Goal: Task Accomplishment & Management: Manage account settings

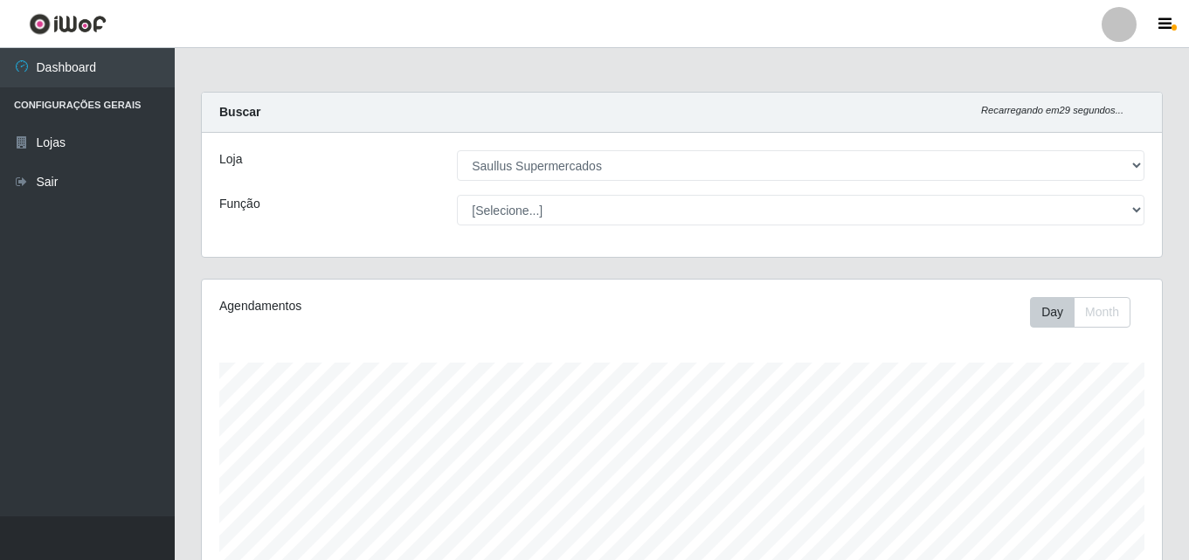
select select "423"
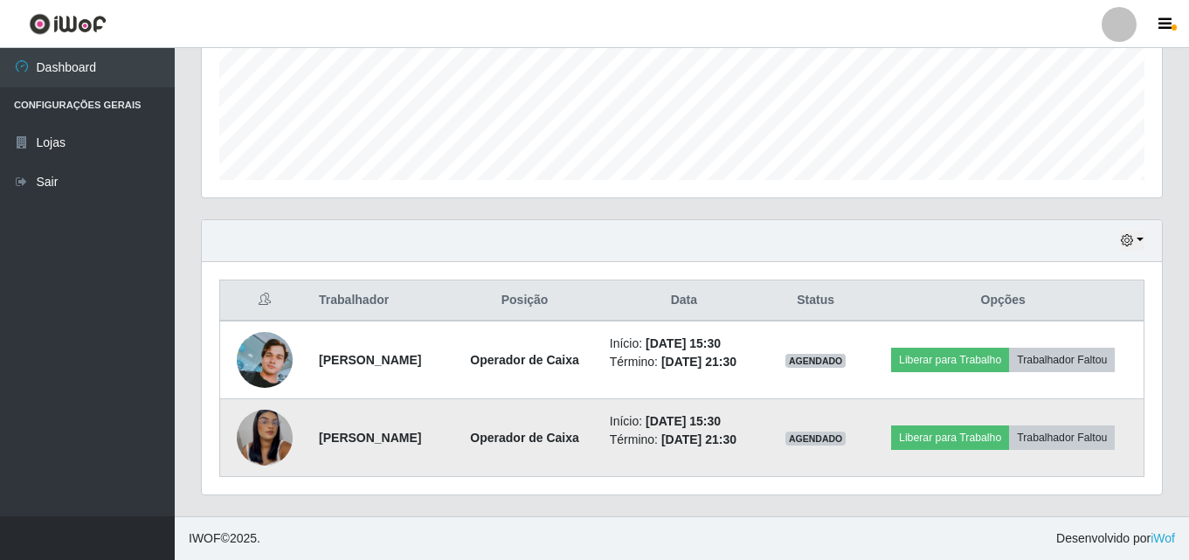
scroll to position [363, 960]
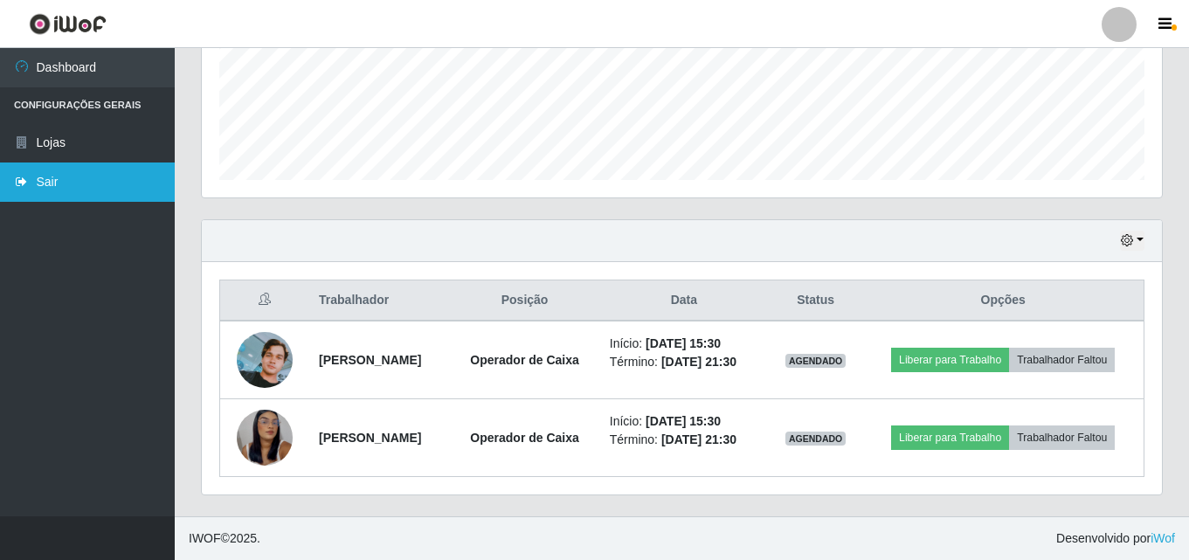
click at [32, 181] on link "Sair" at bounding box center [87, 182] width 175 height 39
